Goal: Task Accomplishment & Management: Use online tool/utility

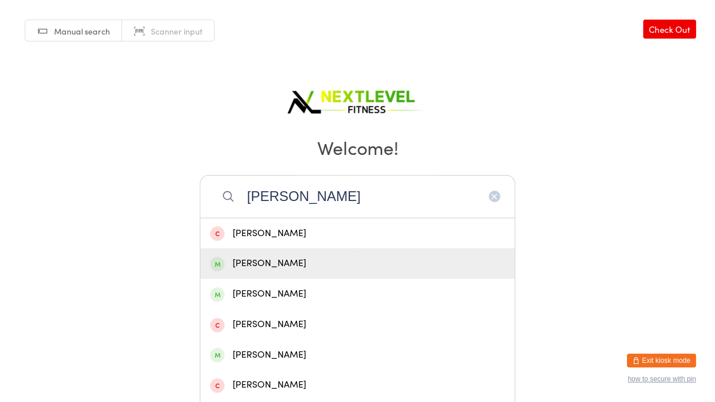
type input "[PERSON_NAME]"
click at [349, 260] on div "[PERSON_NAME]" at bounding box center [357, 264] width 295 height 16
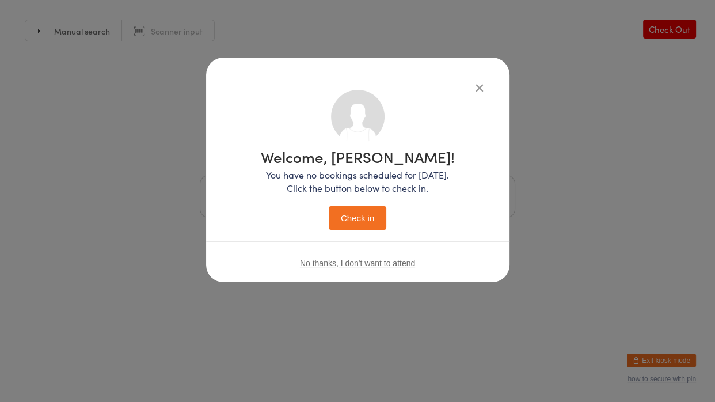
click at [366, 221] on button "Check in" at bounding box center [358, 218] width 58 height 24
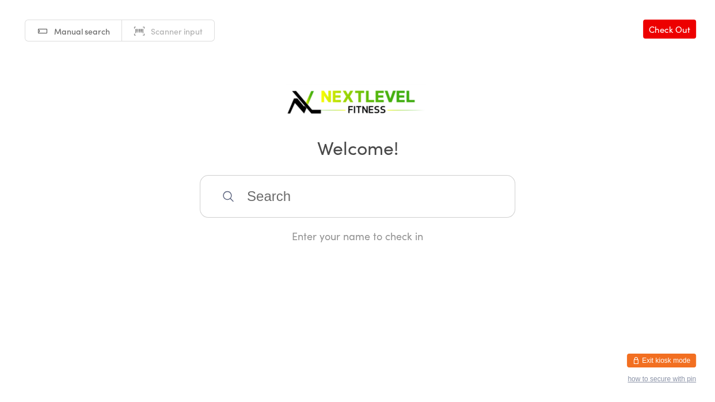
click at [281, 202] on input "search" at bounding box center [358, 196] width 316 height 43
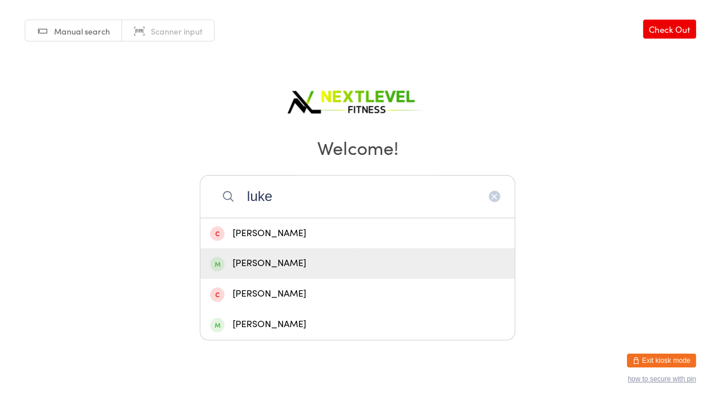
type input "luke"
click at [249, 266] on div "[PERSON_NAME]" at bounding box center [357, 264] width 295 height 16
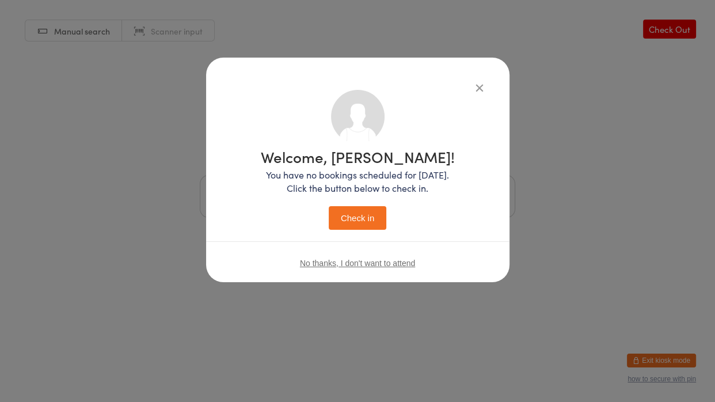
click at [344, 218] on button "Check in" at bounding box center [358, 218] width 58 height 24
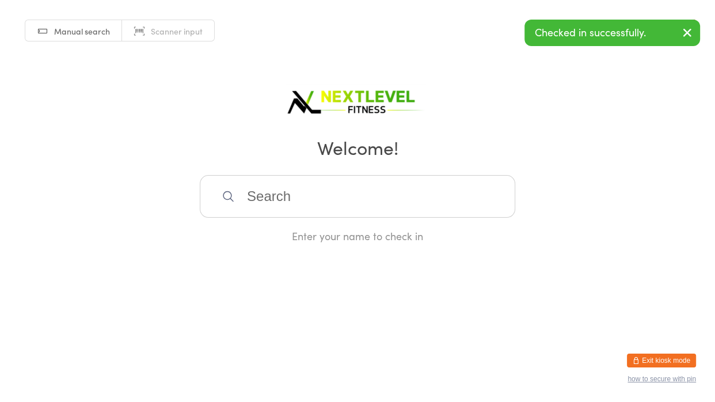
click at [327, 206] on input "search" at bounding box center [358, 196] width 316 height 43
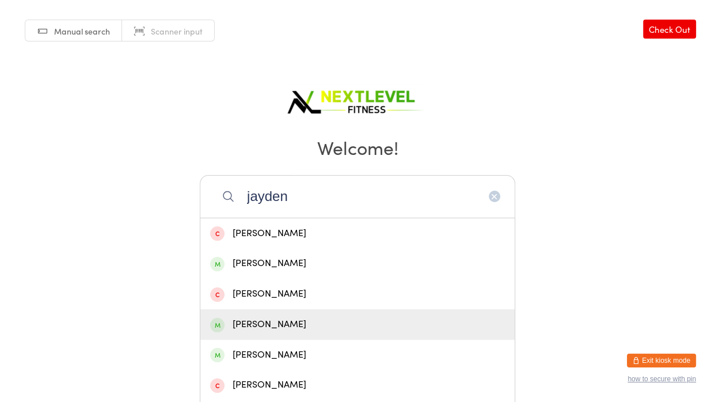
type input "jayden"
click at [291, 327] on div "[PERSON_NAME]" at bounding box center [357, 325] width 295 height 16
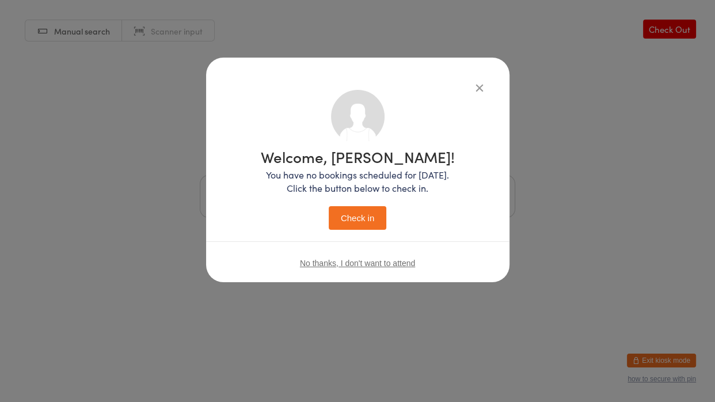
click at [341, 219] on button "Check in" at bounding box center [358, 218] width 58 height 24
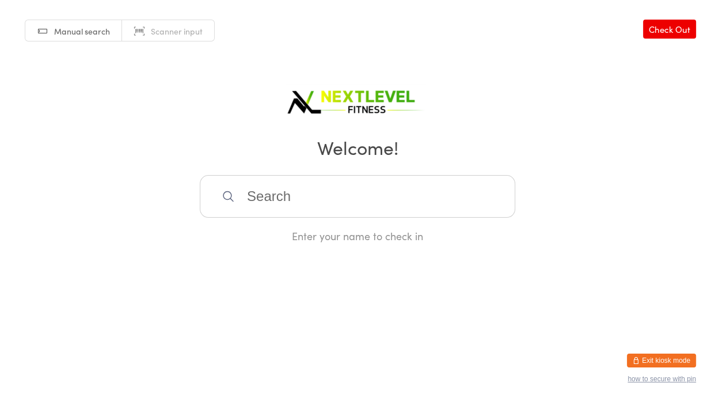
click at [240, 185] on input "search" at bounding box center [358, 196] width 316 height 43
type input "[PERSON_NAME]"
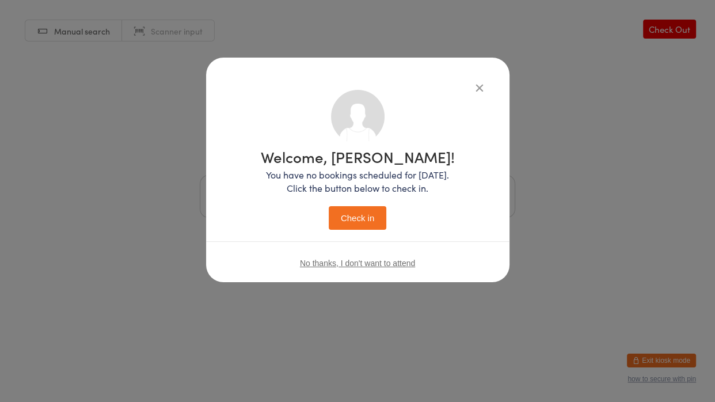
click at [334, 213] on button "Check in" at bounding box center [358, 218] width 58 height 24
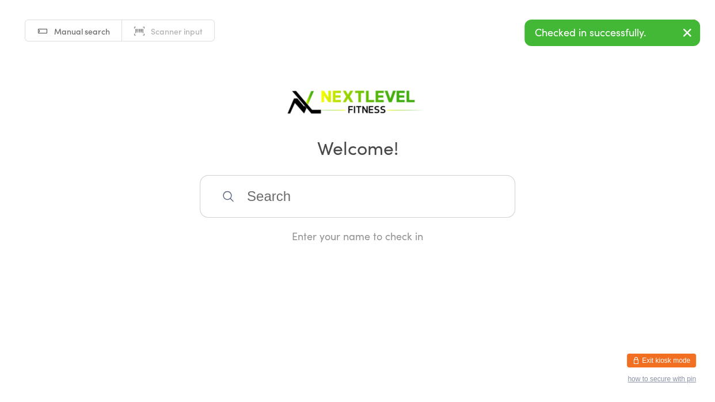
click at [342, 184] on input "search" at bounding box center [358, 196] width 316 height 43
type input "jorja"
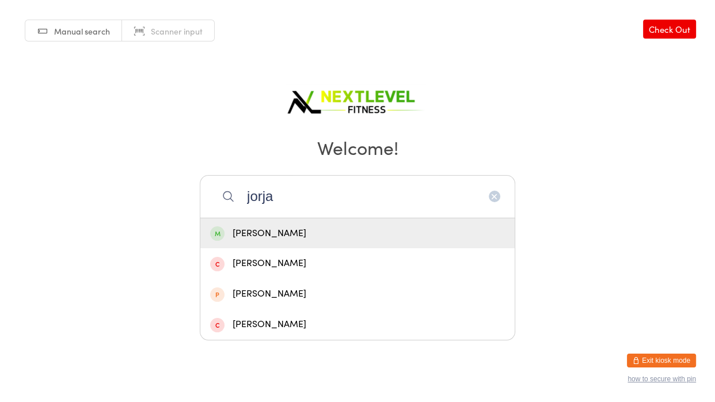
click at [298, 236] on div "[PERSON_NAME]" at bounding box center [357, 234] width 295 height 16
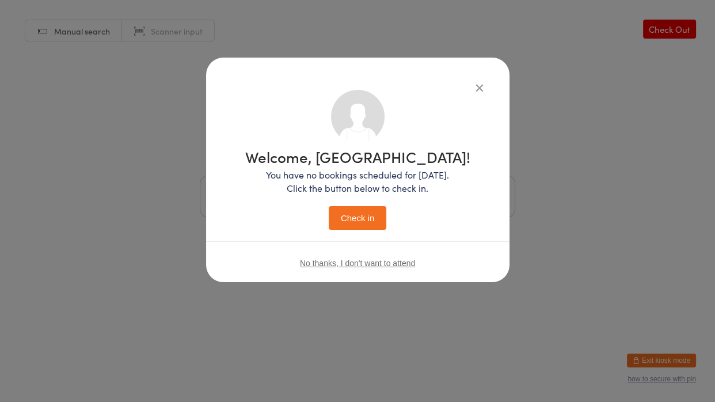
click at [341, 224] on button "Check in" at bounding box center [358, 218] width 58 height 24
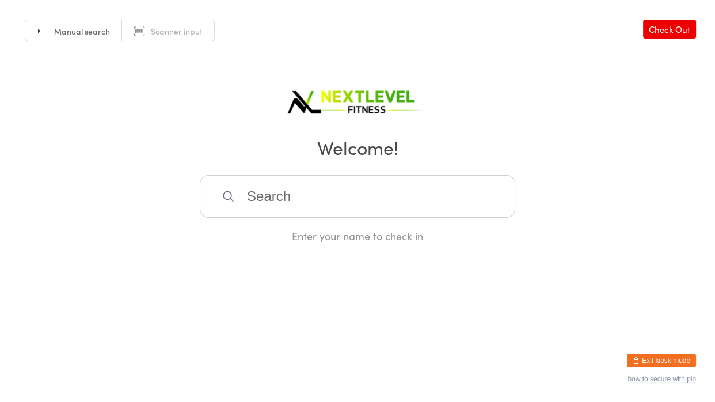
click at [327, 198] on input "search" at bounding box center [358, 196] width 316 height 43
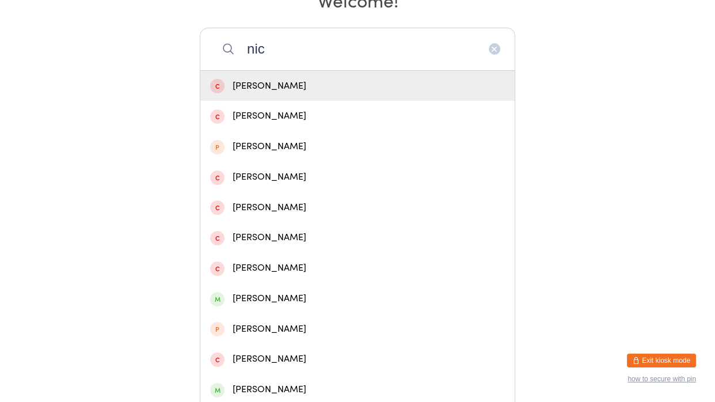
scroll to position [274, 0]
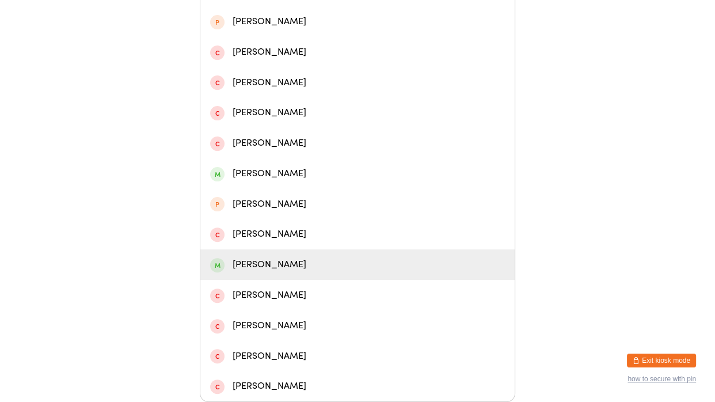
type input "nic"
click at [233, 267] on div "[PERSON_NAME]" at bounding box center [357, 265] width 295 height 16
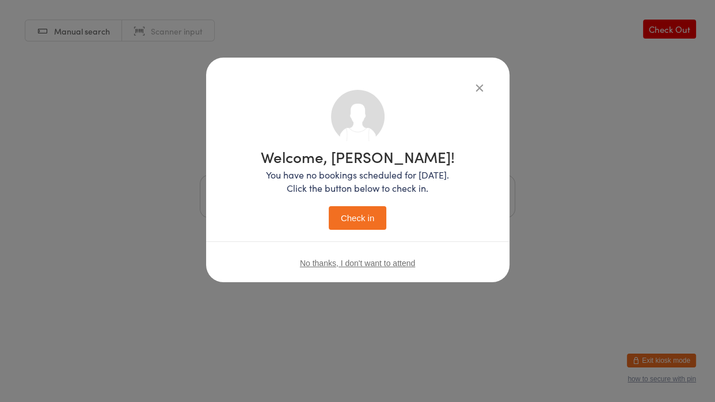
click at [354, 220] on button "Check in" at bounding box center [358, 218] width 58 height 24
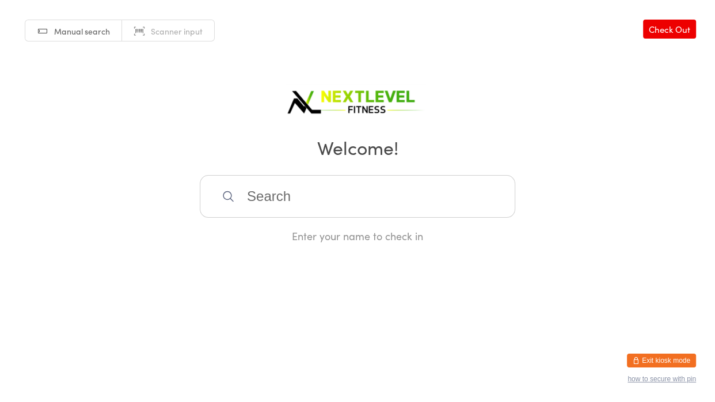
click at [285, 195] on input "search" at bounding box center [358, 196] width 316 height 43
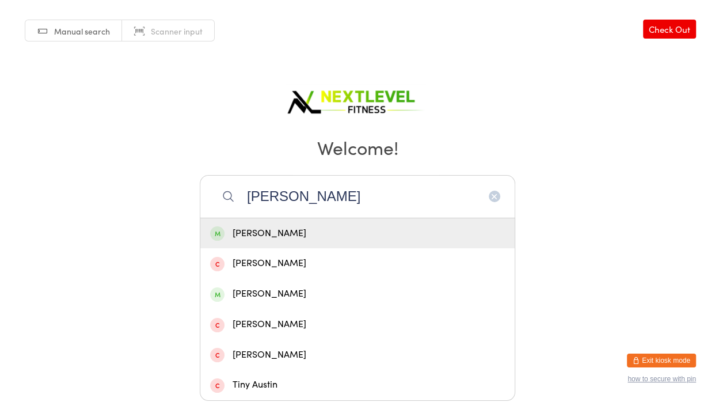
type input "[PERSON_NAME]"
click at [307, 239] on div "[PERSON_NAME]" at bounding box center [357, 234] width 295 height 16
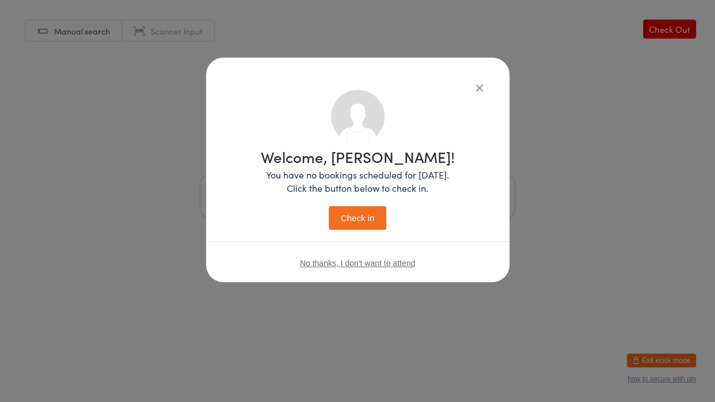
click at [347, 217] on button "Check in" at bounding box center [358, 218] width 58 height 24
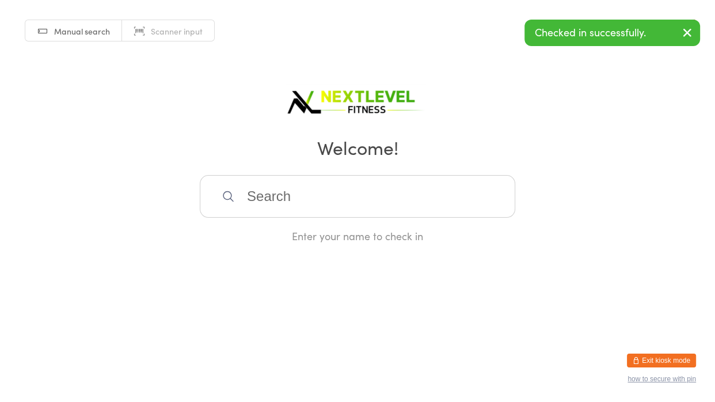
click at [291, 203] on input "search" at bounding box center [358, 196] width 316 height 43
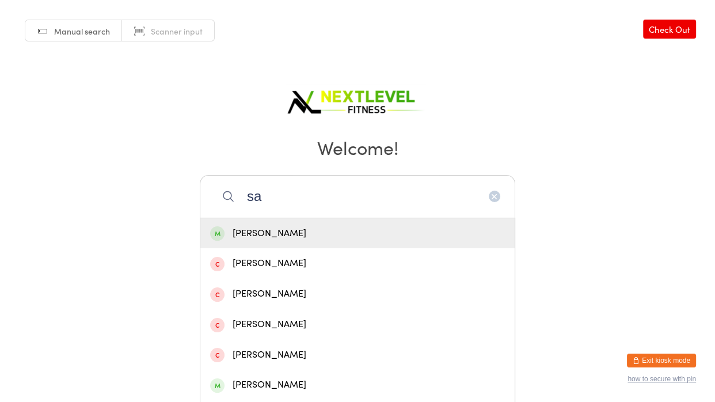
type input "s"
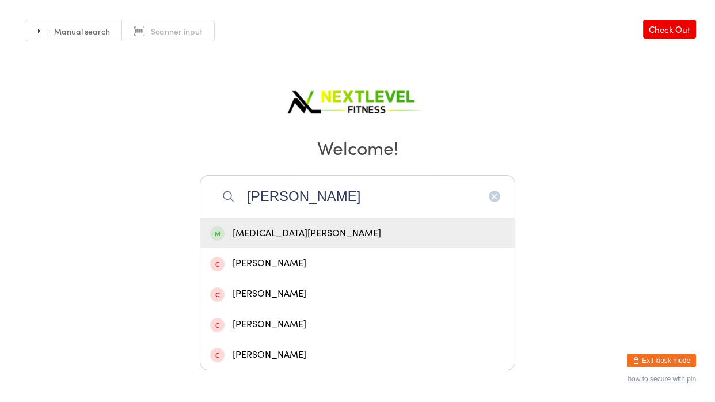
type input "[PERSON_NAME]"
click at [260, 238] on div "[MEDICAL_DATA][PERSON_NAME]" at bounding box center [357, 234] width 295 height 16
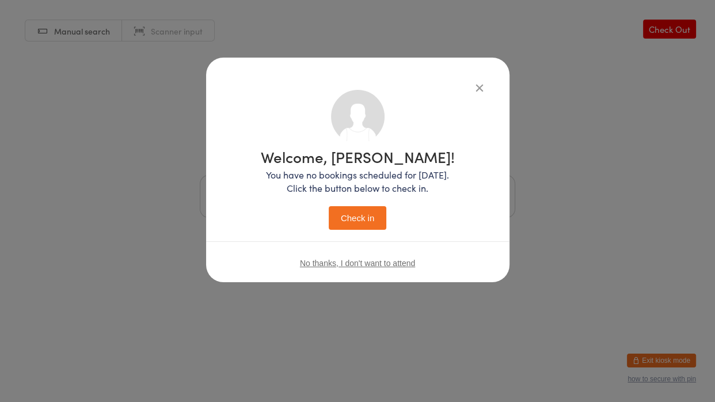
click at [338, 228] on button "Check in" at bounding box center [358, 218] width 58 height 24
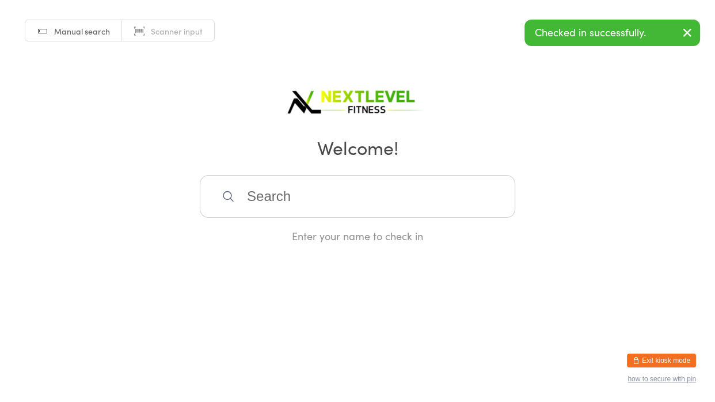
click at [304, 211] on input "search" at bounding box center [358, 196] width 316 height 43
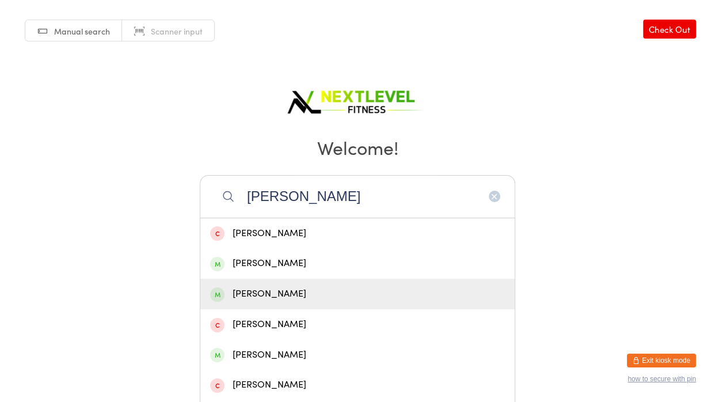
type input "[PERSON_NAME]"
click at [253, 297] on div "[PERSON_NAME]" at bounding box center [357, 294] width 295 height 16
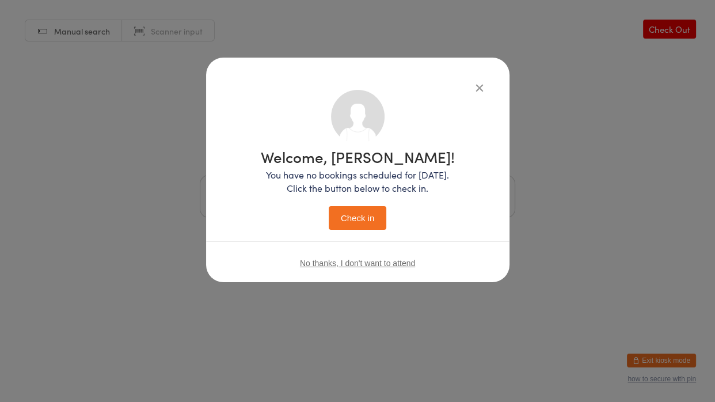
click at [344, 224] on button "Check in" at bounding box center [358, 218] width 58 height 24
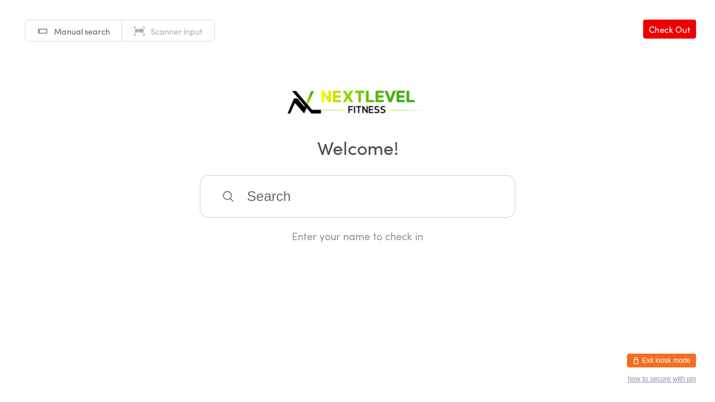
click at [325, 199] on input "search" at bounding box center [358, 196] width 316 height 43
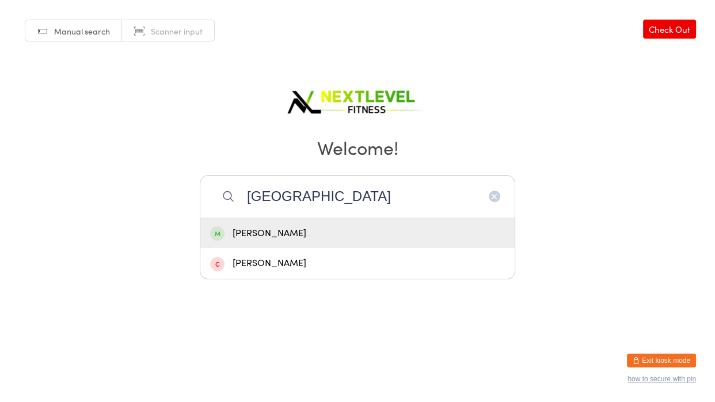
type input "[GEOGRAPHIC_DATA]"
click at [306, 221] on div "[PERSON_NAME]" at bounding box center [357, 233] width 315 height 31
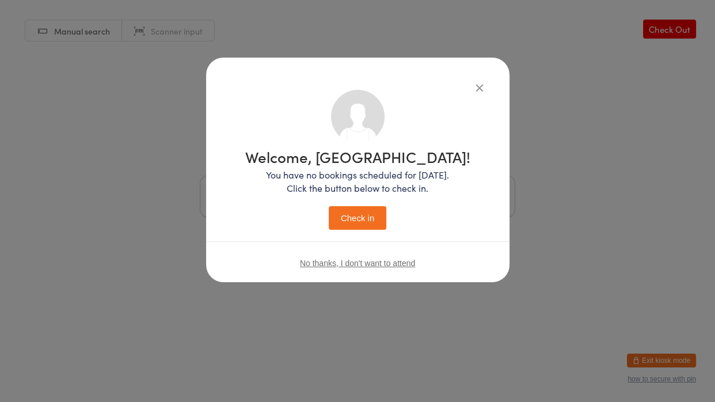
click at [341, 219] on button "Check in" at bounding box center [358, 218] width 58 height 24
